Goal: Find contact information: Obtain details needed to contact an individual or organization

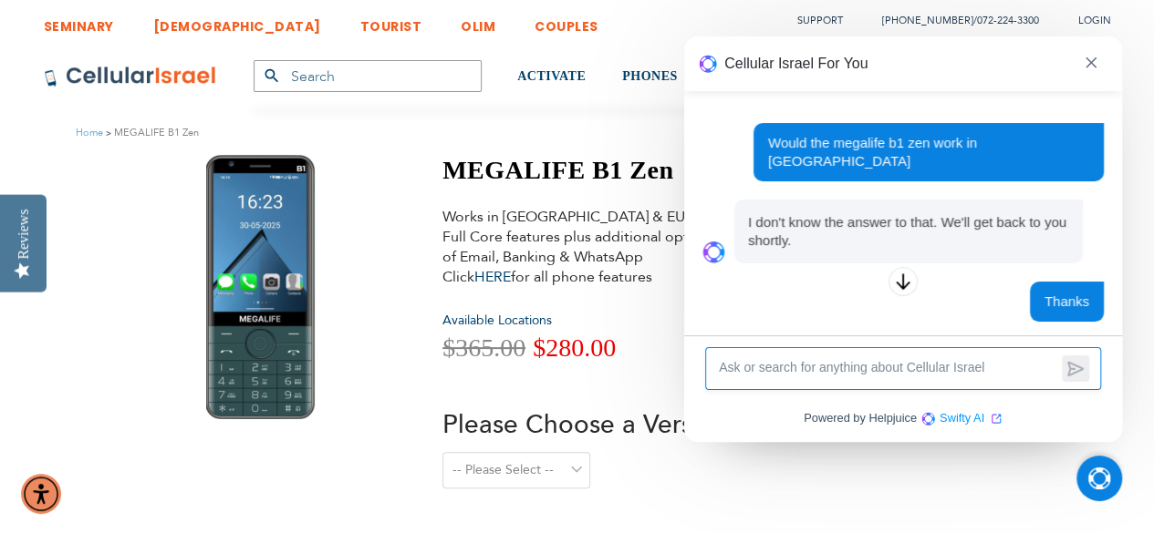
scroll to position [98, 0]
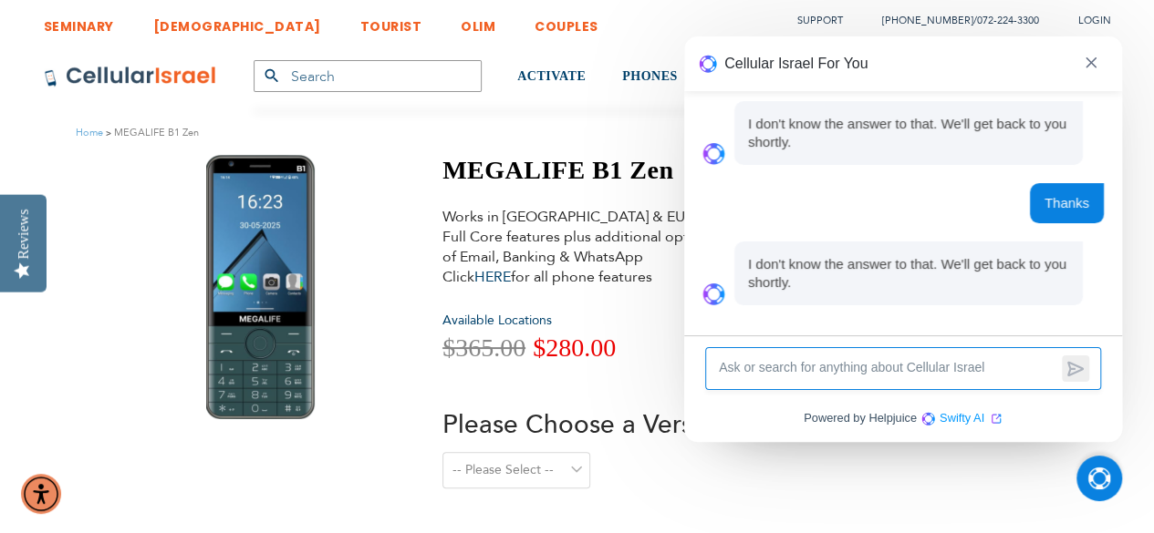
click at [888, 389] on div at bounding box center [903, 368] width 396 height 43
click at [906, 375] on textarea at bounding box center [887, 368] width 340 height 21
type textarea "Are you going to get back to me"
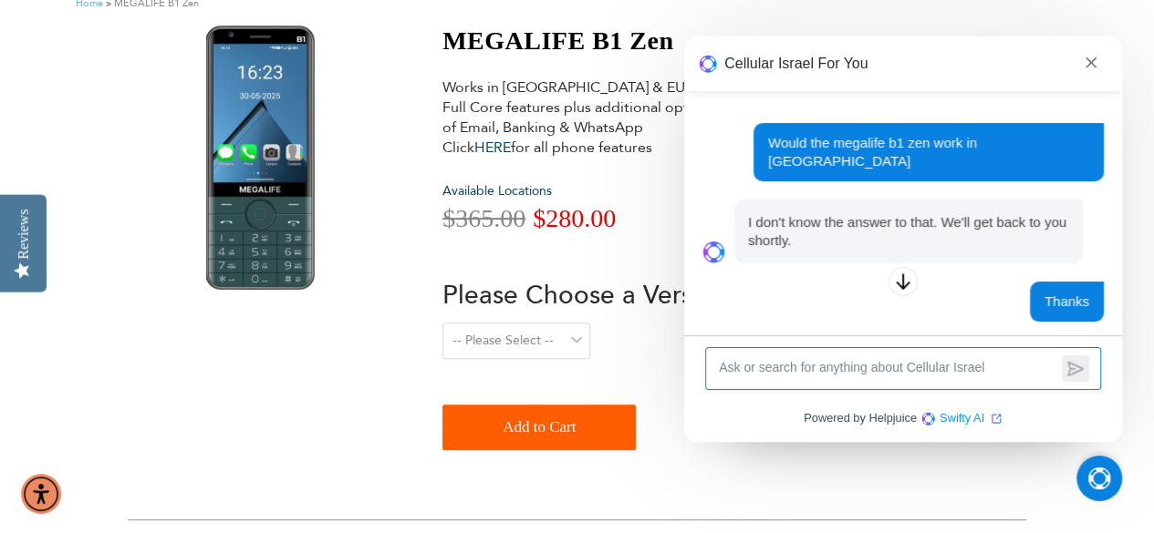
scroll to position [0, 0]
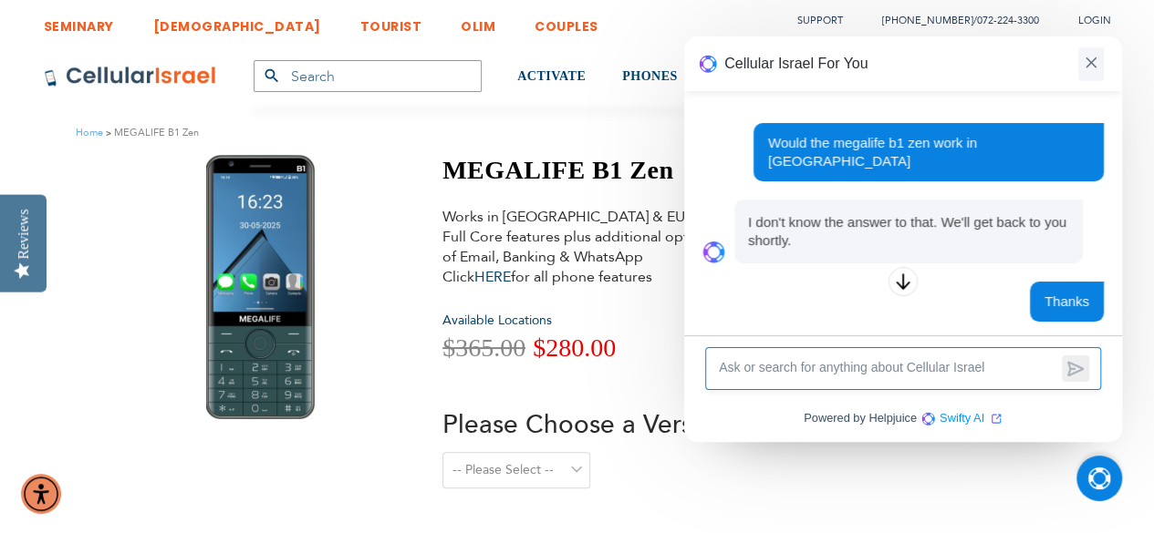
click at [1082, 63] on span at bounding box center [1091, 64] width 26 height 34
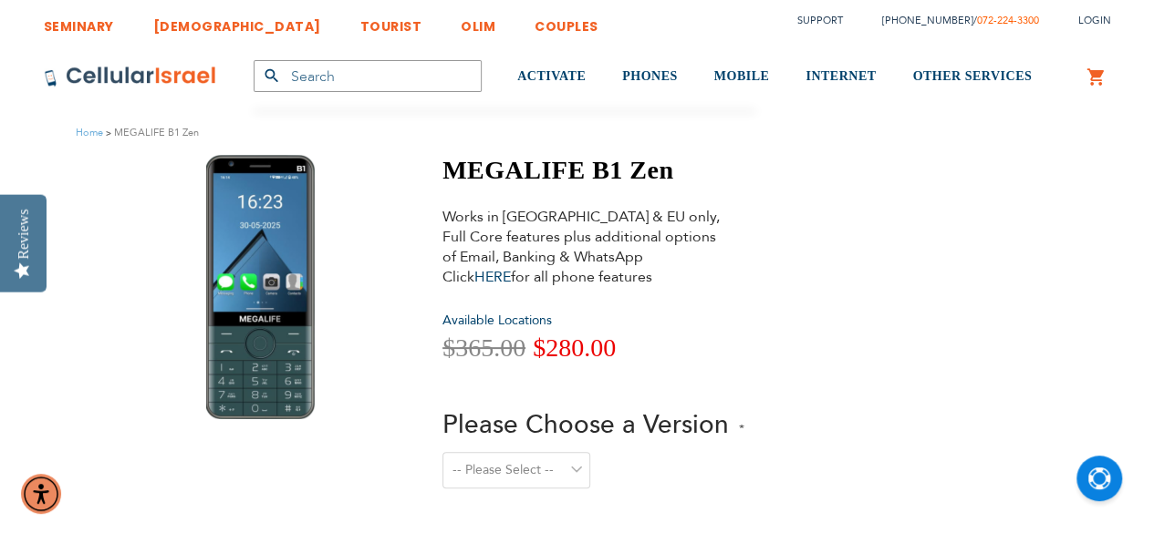
click at [1007, 16] on link "072-224-3300" at bounding box center [1008, 21] width 62 height 14
drag, startPoint x: 892, startPoint y: 17, endPoint x: 968, endPoint y: 26, distance: 76.2
click at [968, 26] on li "[PHONE_NUMBER] / [PHONE_NUMBER]" at bounding box center [951, 20] width 175 height 26
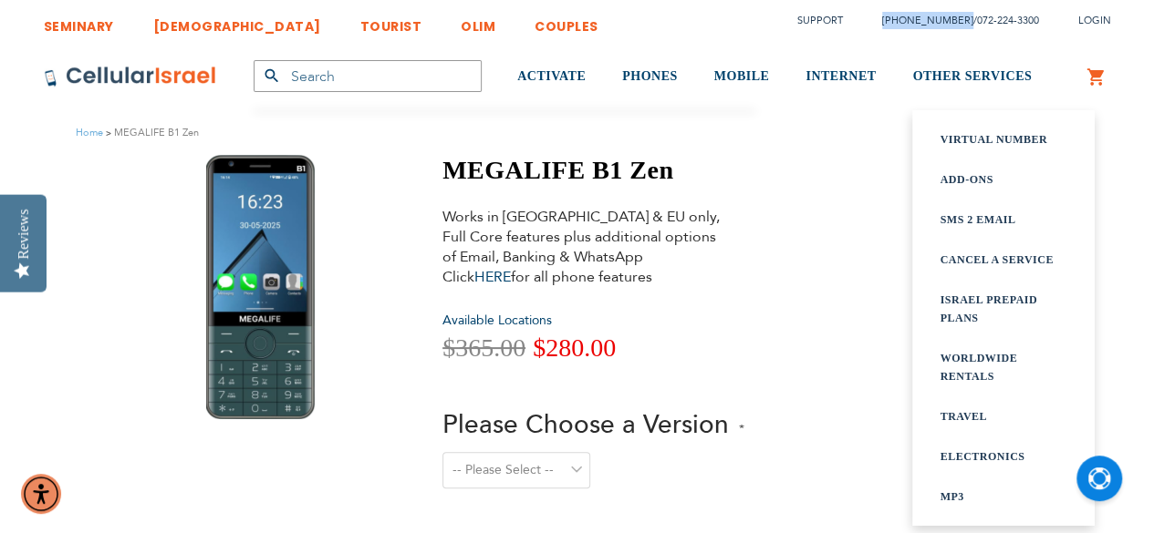
copy link "[PHONE_NUMBER]"
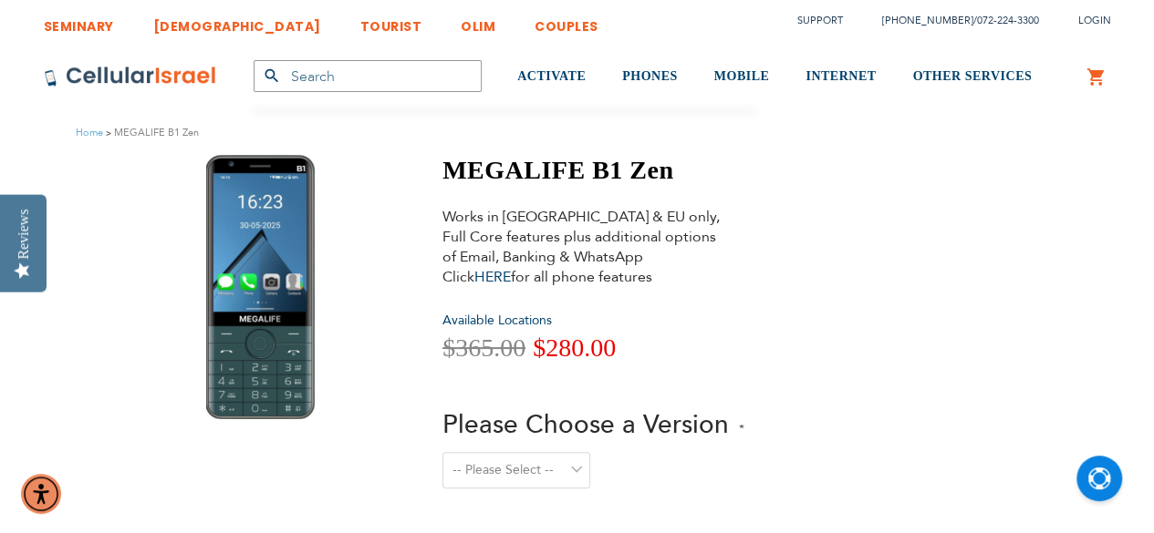
click at [652, 532] on form "Please Choose a Version -- Please Select -- Level 1. Filtered Email only Level …" at bounding box center [593, 488] width 302 height 184
click at [841, 25] on link "Support" at bounding box center [820, 21] width 46 height 14
